Goal: Transaction & Acquisition: Purchase product/service

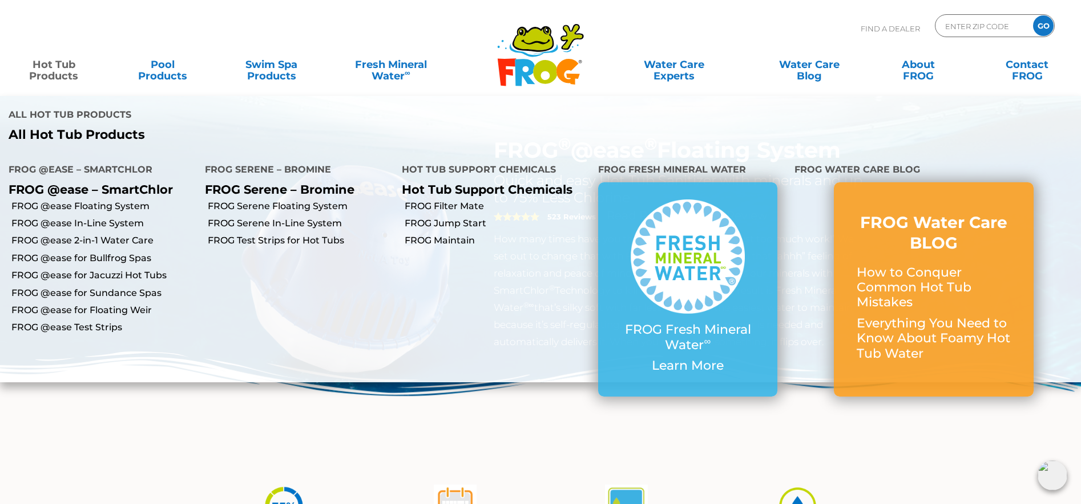
drag, startPoint x: 46, startPoint y: 71, endPoint x: 152, endPoint y: 150, distance: 132.2
click at [46, 71] on link "Hot Tub Products" at bounding box center [53, 64] width 84 height 23
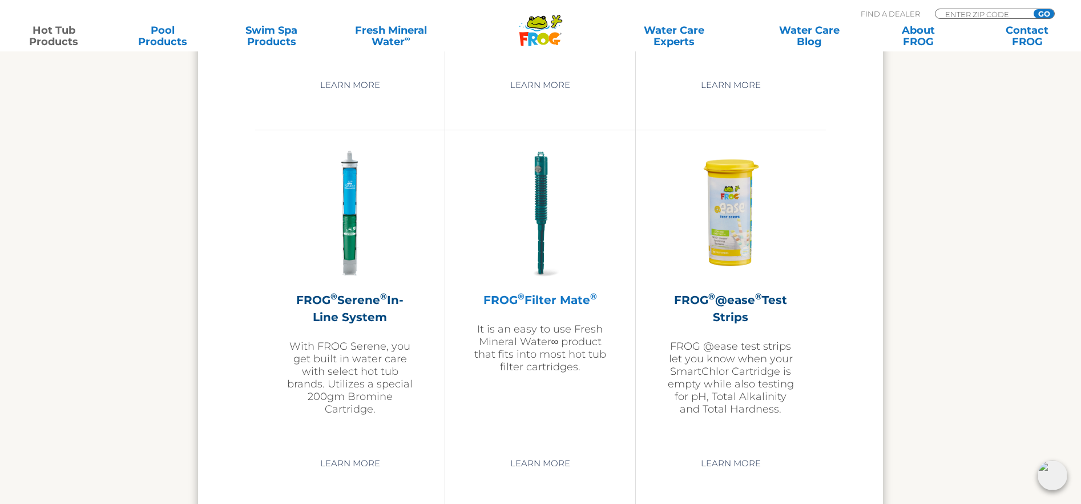
scroll to position [2283, 0]
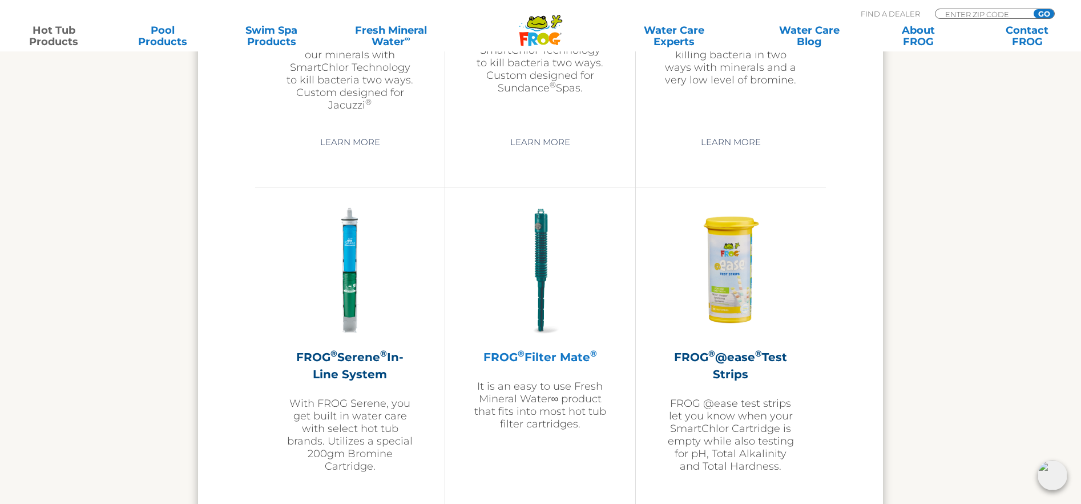
click at [545, 357] on h2 "FROG ® Filter Mate ®" at bounding box center [540, 356] width 132 height 17
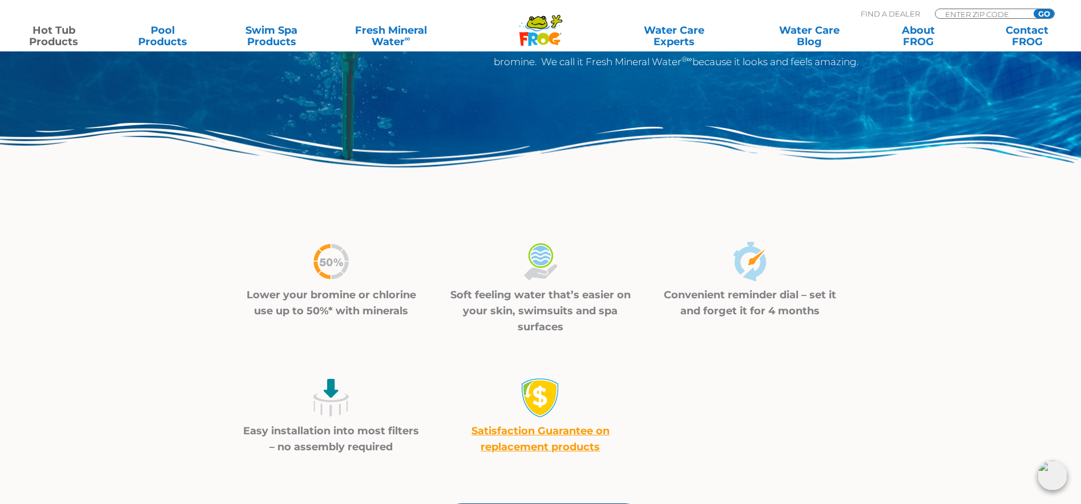
scroll to position [285, 0]
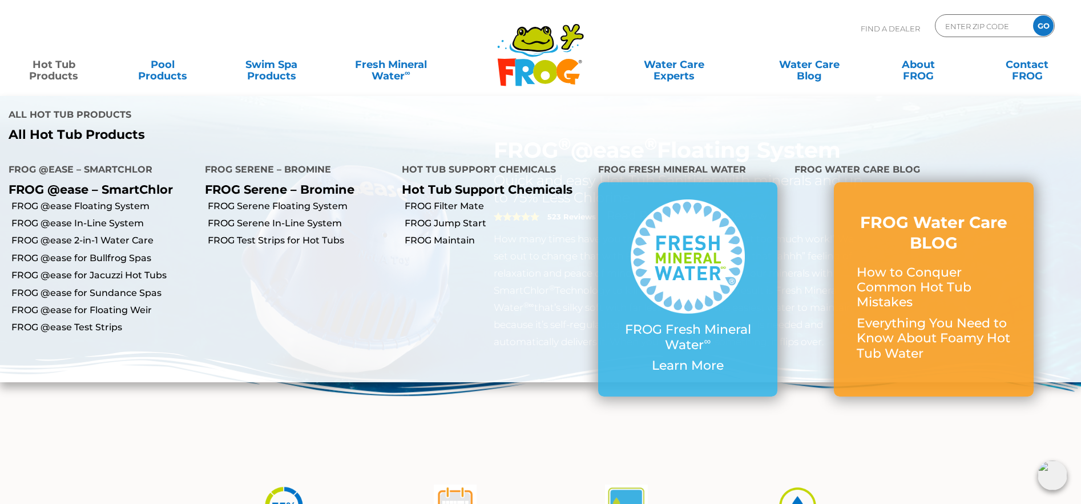
click at [50, 69] on link "Hot Tub Products" at bounding box center [53, 64] width 84 height 23
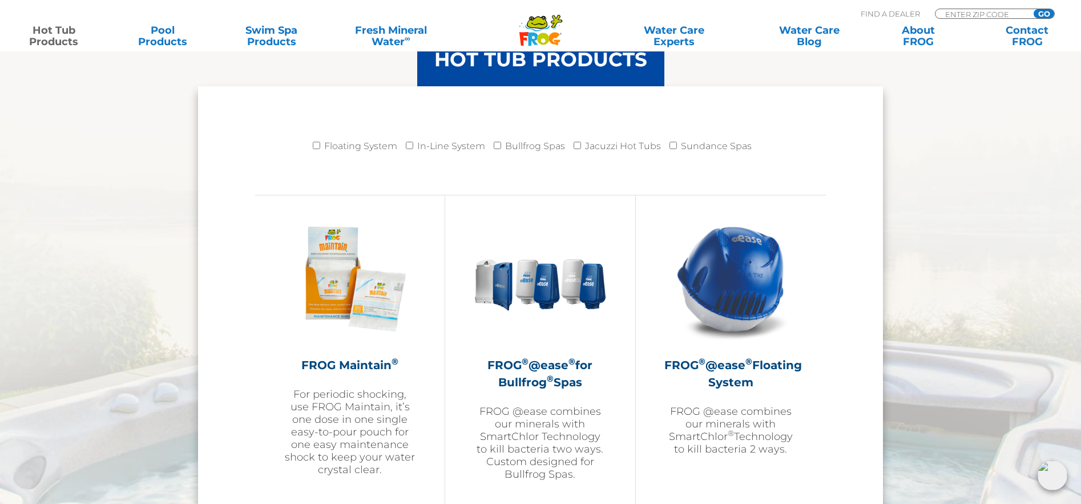
scroll to position [856, 0]
